Goal: Information Seeking & Learning: Find specific fact

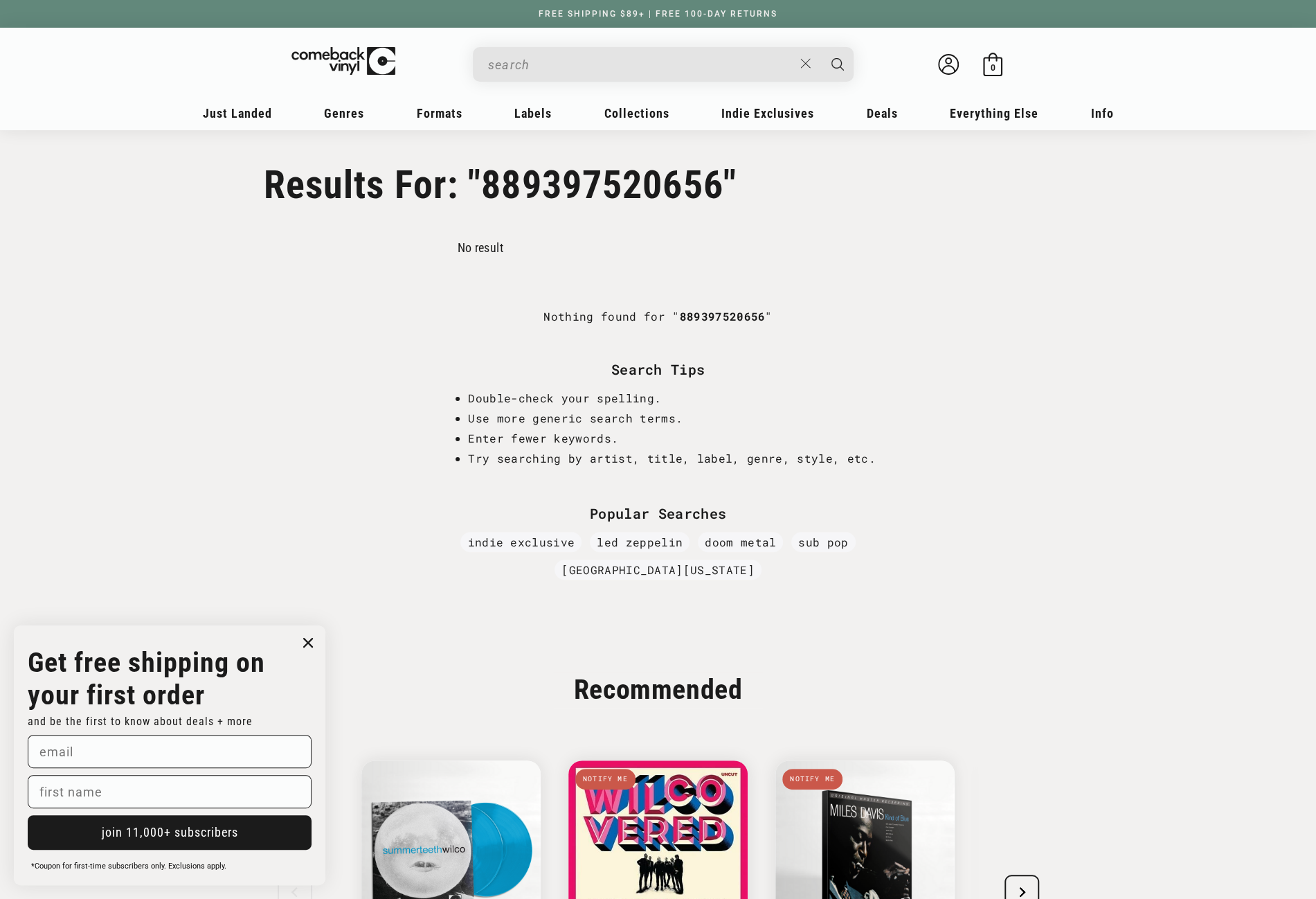
click at [655, 59] on input "When autocomplete results are available use up and down arrows to review and en…" at bounding box center [640, 65] width 305 height 28
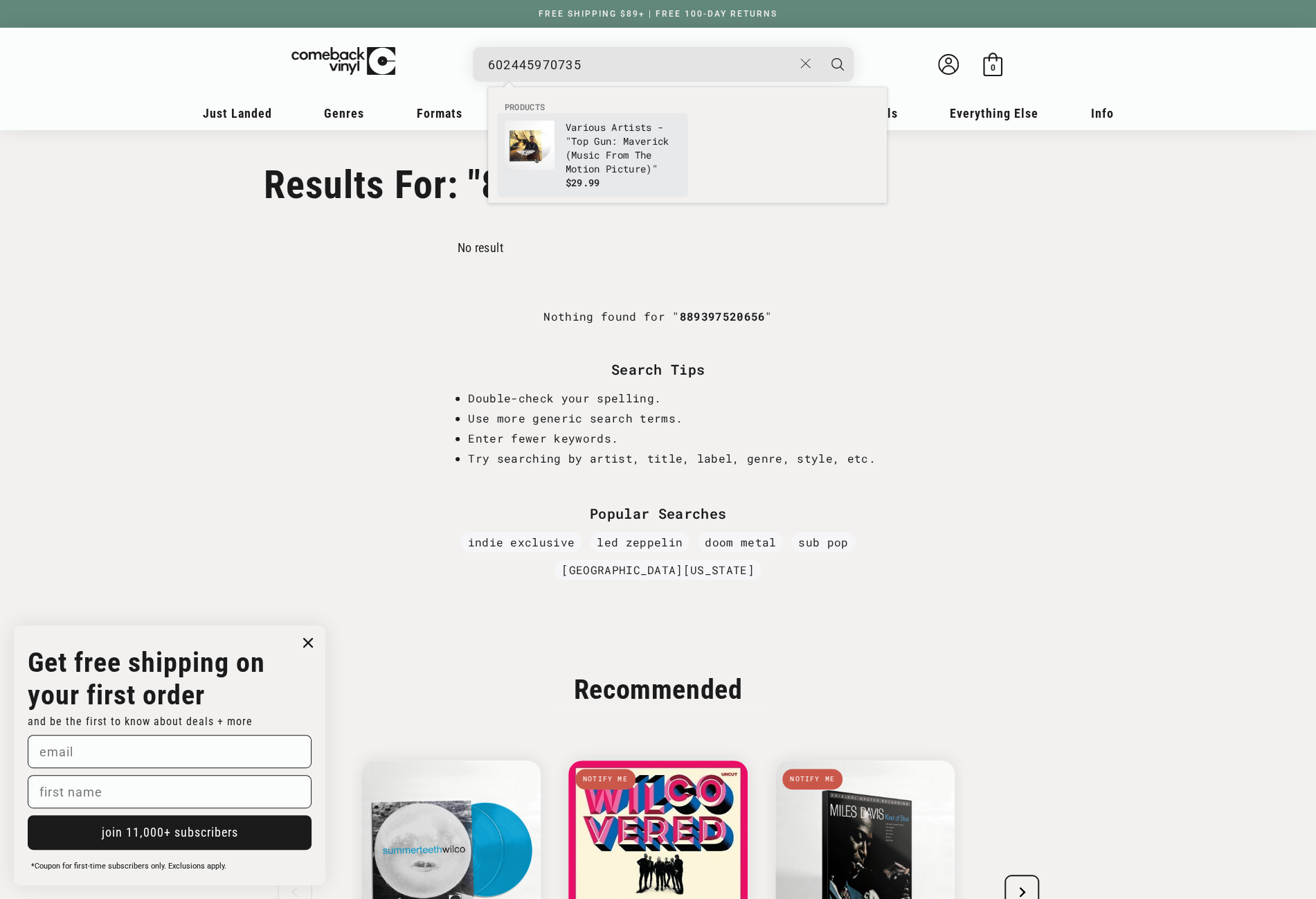
type input "602445970735"
click at [596, 150] on p "Various Artists - "Top Gun: Maverick (Music From The Motion Picture)"" at bounding box center [622, 148] width 115 height 55
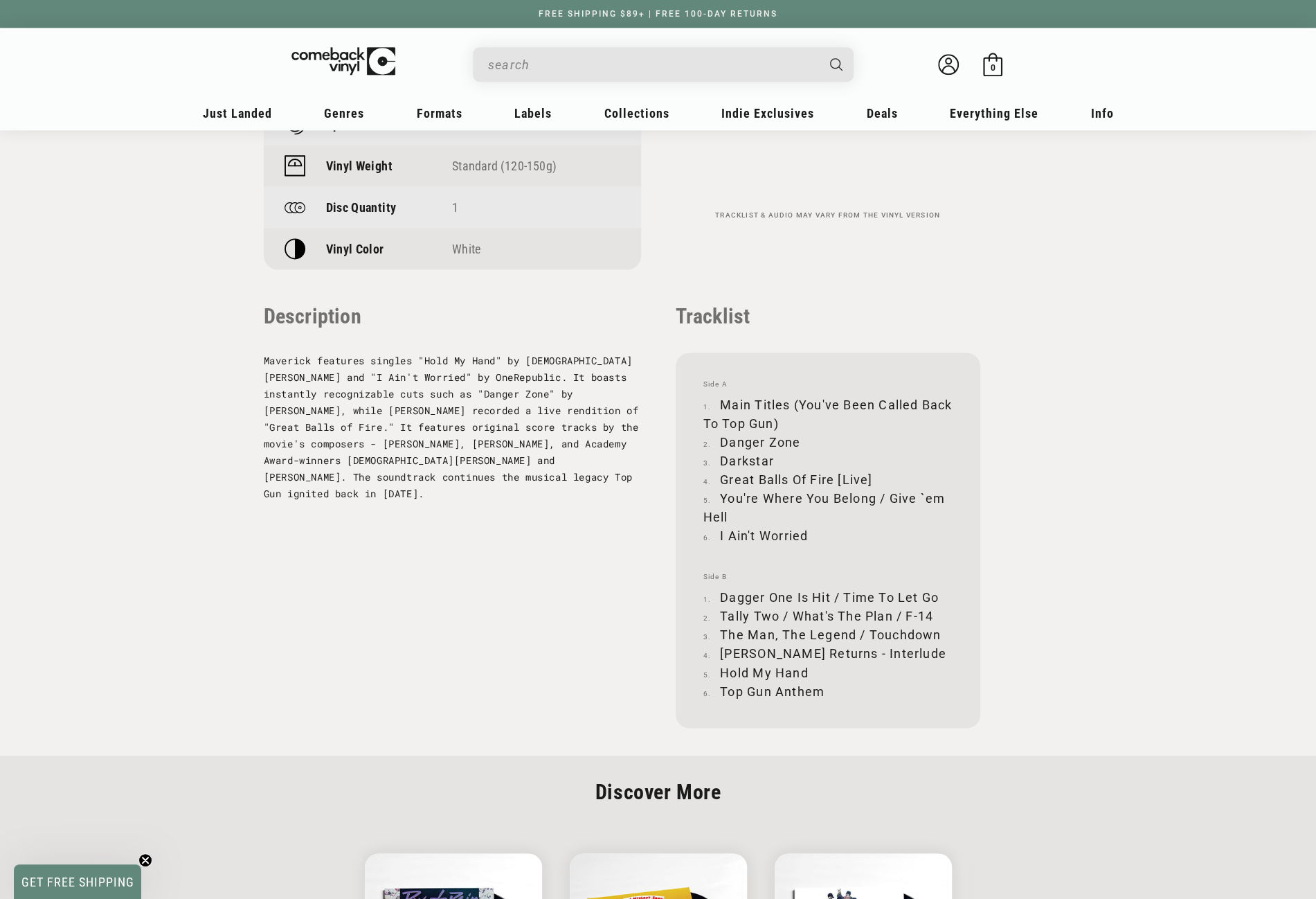
scroll to position [1316, 0]
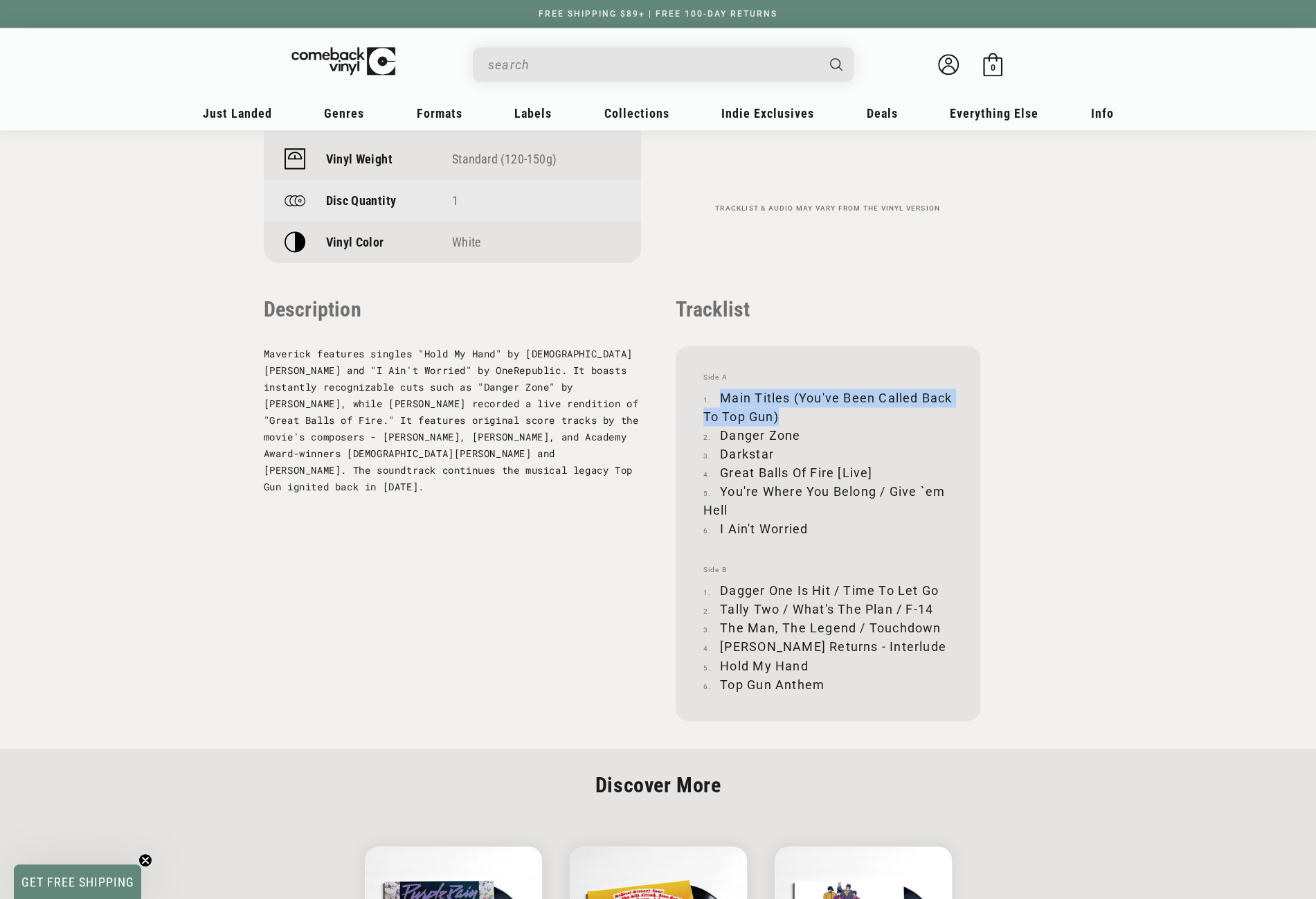
drag, startPoint x: 722, startPoint y: 335, endPoint x: 812, endPoint y: 351, distance: 91.4
click at [812, 388] on li "Main Titles (You've Been Called Back To Top Gun)" at bounding box center [828, 407] width 249 height 37
copy li "Main Titles (You've Been Called Back To Top Gun)"
drag, startPoint x: 723, startPoint y: 373, endPoint x: 803, endPoint y: 370, distance: 80.1
click at [803, 425] on li "Danger Zone" at bounding box center [828, 434] width 249 height 19
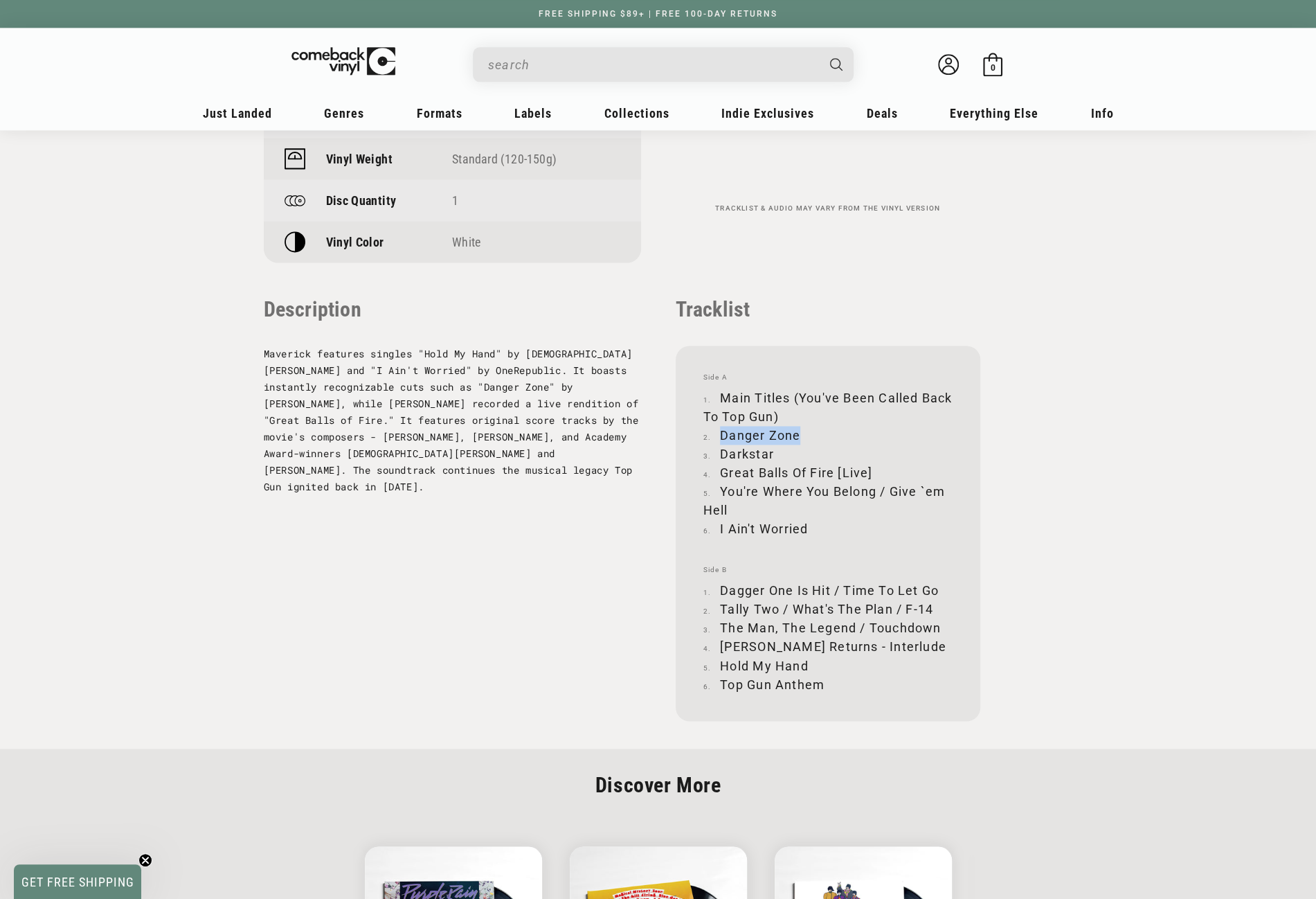
copy li "Danger Zone"
drag, startPoint x: 720, startPoint y: 390, endPoint x: 775, endPoint y: 391, distance: 55.0
click at [775, 444] on li "Darkstar" at bounding box center [828, 453] width 249 height 19
copy li "Darkstar"
drag, startPoint x: 721, startPoint y: 410, endPoint x: 872, endPoint y: 409, distance: 151.0
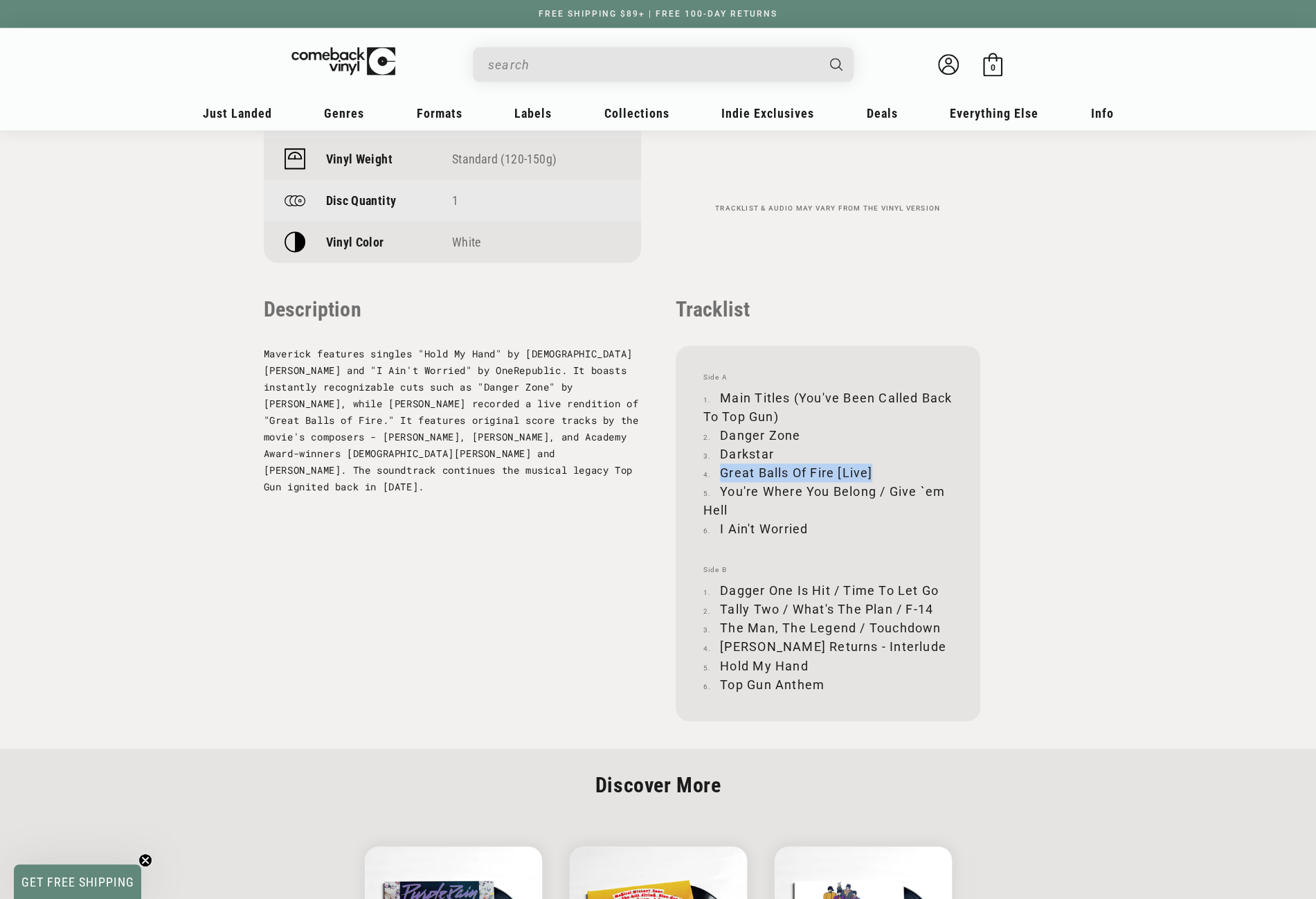
click at [872, 463] on li "Great Balls Of Fire [Live]" at bounding box center [828, 472] width 249 height 19
copy li "Great Balls Of Fire [Live]"
drag, startPoint x: 722, startPoint y: 427, endPoint x: 747, endPoint y: 442, distance: 29.2
click at [747, 482] on li "You're Where You Belong / Give `em Hell" at bounding box center [828, 500] width 249 height 37
copy li "You're Where You Belong / Give `em Hell"
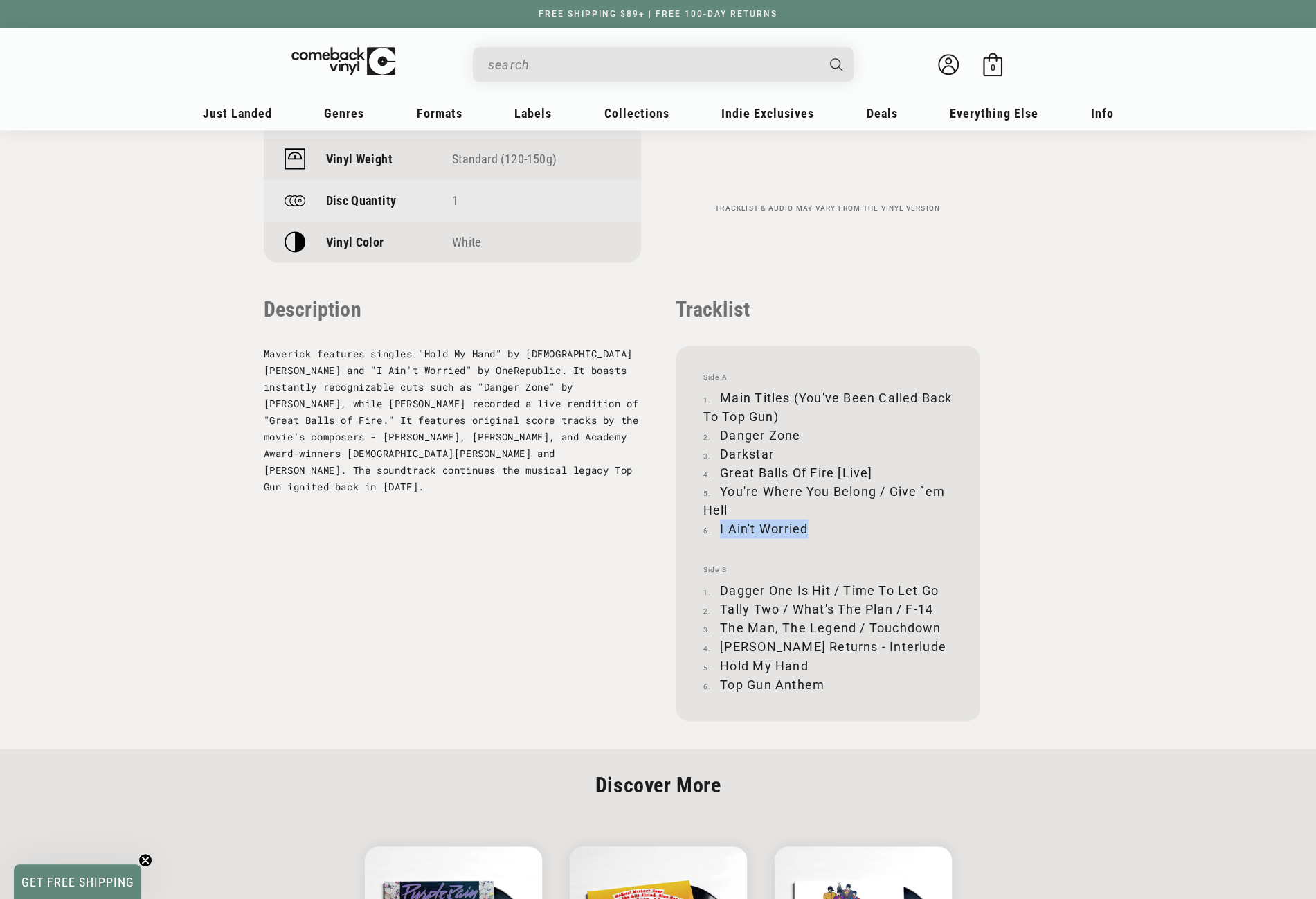
drag, startPoint x: 720, startPoint y: 465, endPoint x: 805, endPoint y: 460, distance: 85.1
click at [805, 519] on li "I Ain't Worried" at bounding box center [828, 528] width 249 height 19
copy li "I Ain't Worried"
drag, startPoint x: 723, startPoint y: 527, endPoint x: 939, endPoint y: 527, distance: 216.0
click at [939, 581] on li "Dagger One Is Hit / Time To Let Go" at bounding box center [828, 590] width 249 height 19
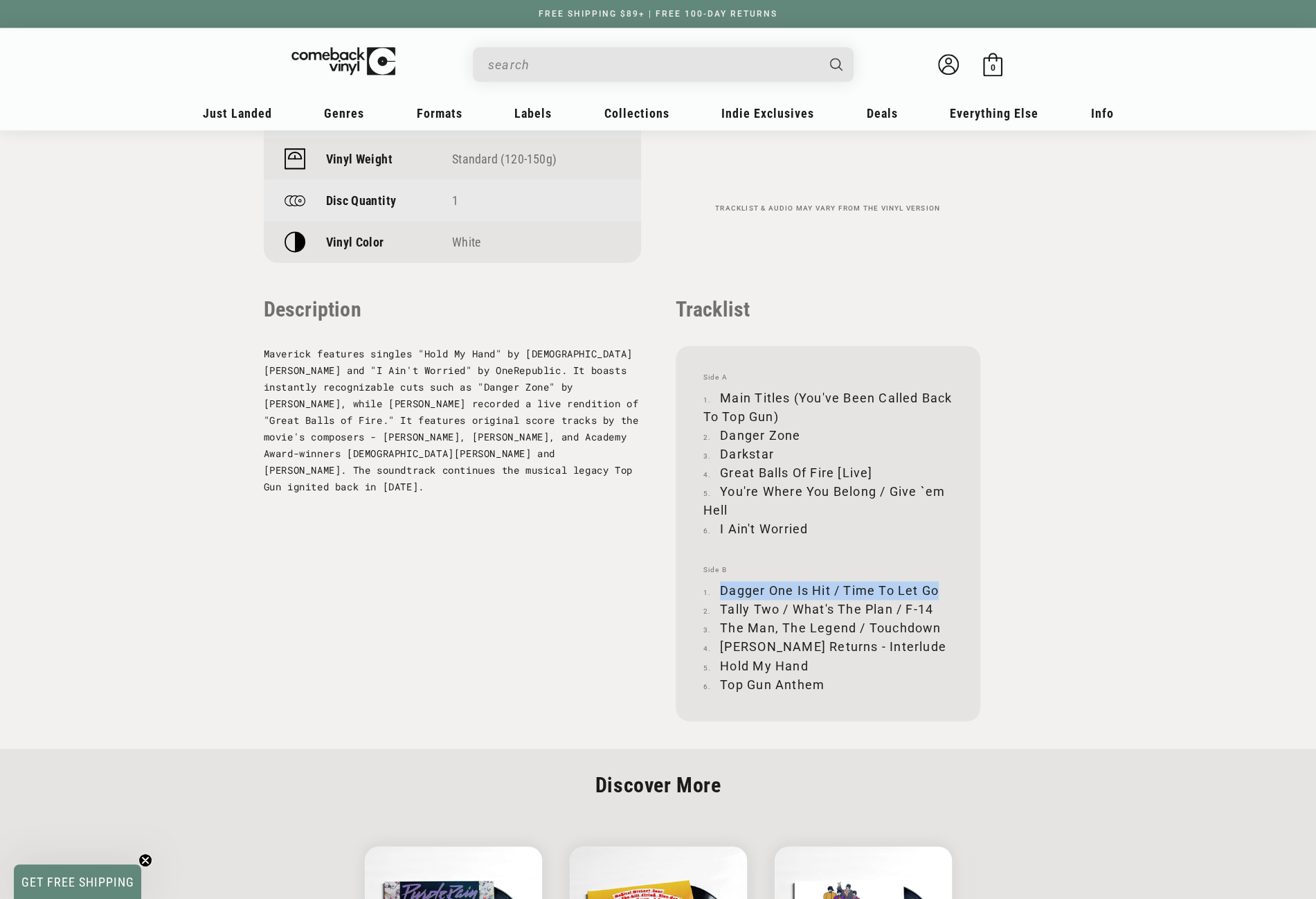
copy li "Dagger One Is Hit / Time To Let Go"
click at [723, 600] on li "Tally Two / What's The Plan / F-14" at bounding box center [828, 609] width 249 height 19
drag, startPoint x: 723, startPoint y: 544, endPoint x: 932, endPoint y: 539, distance: 209.1
click at [932, 600] on li "Tally Two / What's The Plan / F-14" at bounding box center [828, 609] width 249 height 19
copy li "Tally Two / What's The Plan / F-14"
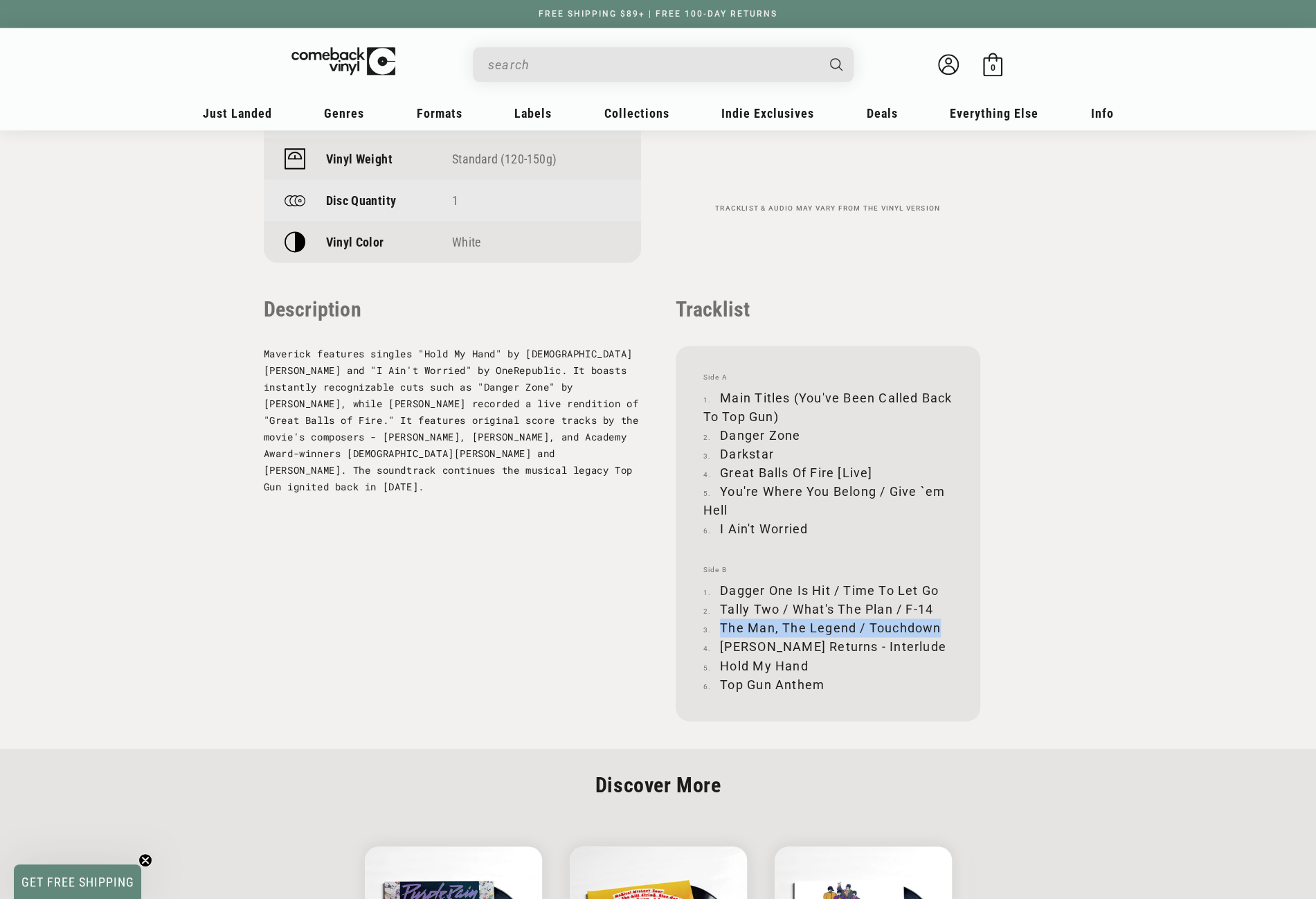
drag, startPoint x: 722, startPoint y: 564, endPoint x: 936, endPoint y: 563, distance: 214.0
click at [936, 619] on li "The Man, The Legend / Touchdown" at bounding box center [828, 628] width 249 height 19
copy li "The Man, The Legend / Touchdown"
drag, startPoint x: 721, startPoint y: 585, endPoint x: 879, endPoint y: 582, distance: 158.0
click at [879, 637] on li "[PERSON_NAME] Returns - Interlude" at bounding box center [828, 646] width 249 height 19
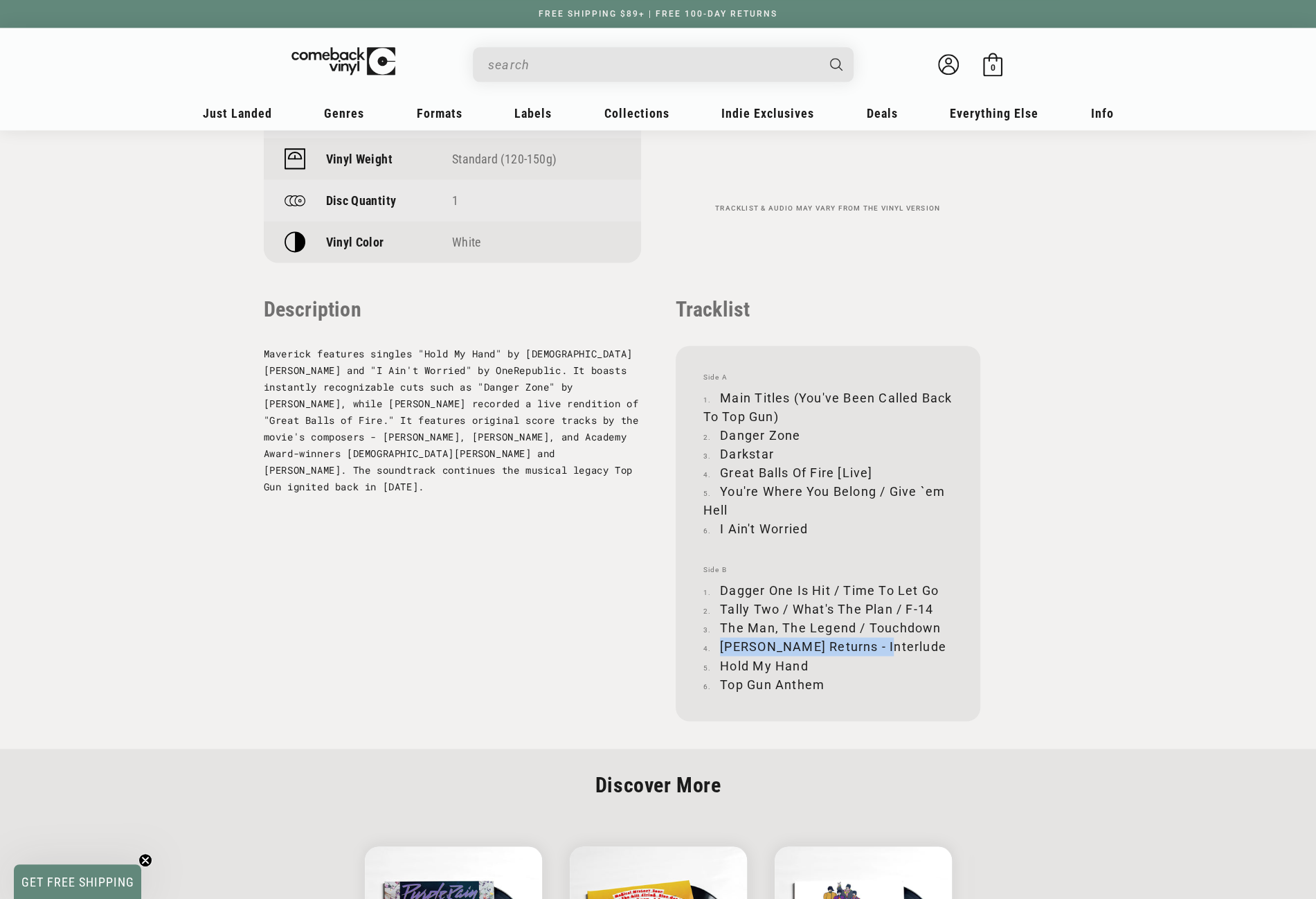
copy li "[PERSON_NAME] Returns - Interlude"
drag, startPoint x: 723, startPoint y: 602, endPoint x: 808, endPoint y: 604, distance: 85.0
click at [808, 656] on li "Hold My Hand" at bounding box center [828, 665] width 249 height 19
drag, startPoint x: 722, startPoint y: 619, endPoint x: 821, endPoint y: 617, distance: 99.0
click at [821, 675] on li "Top Gun Anthem" at bounding box center [828, 684] width 249 height 19
